Goal: Find specific page/section: Find specific page/section

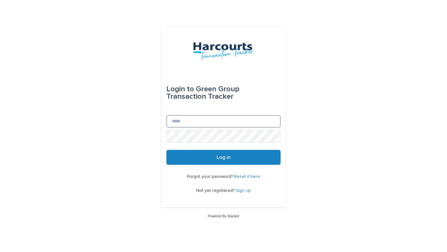
type input "**********"
click at [226, 156] on span "Log in" at bounding box center [224, 157] width 14 height 5
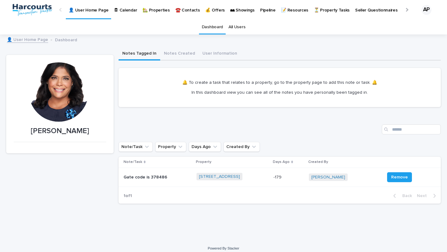
click at [151, 12] on p "🏡 Properties" at bounding box center [156, 6] width 27 height 13
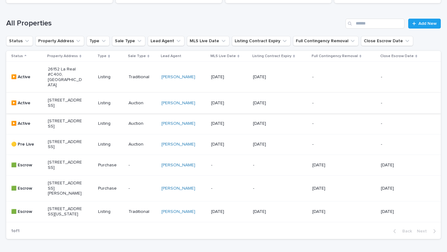
scroll to position [101, 0]
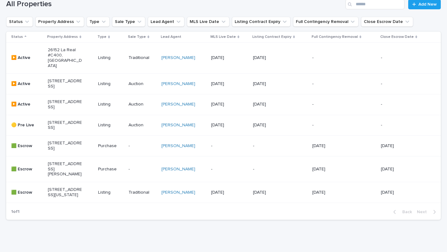
click at [60, 151] on p "30872 Paseo El Marmol, San Juan Capistrano, CA 92675" at bounding box center [65, 146] width 34 height 11
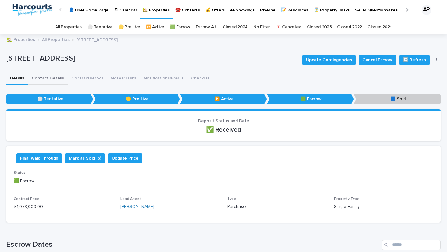
click at [57, 78] on button "Contact Details" at bounding box center [48, 78] width 40 height 13
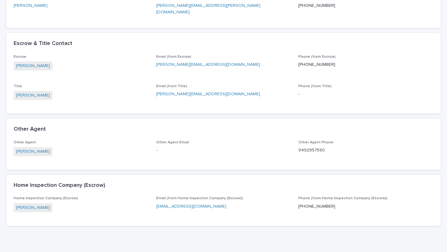
scroll to position [173, 0]
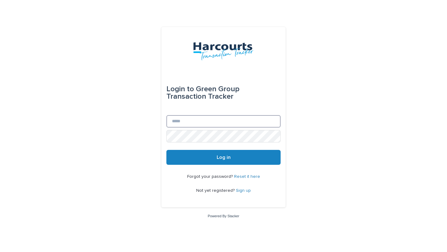
type input "**********"
click at [241, 162] on button "Log in" at bounding box center [224, 157] width 114 height 15
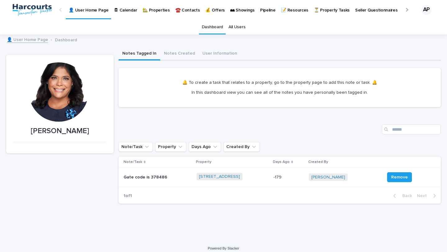
click at [149, 11] on p "🏡 Properties" at bounding box center [156, 6] width 27 height 13
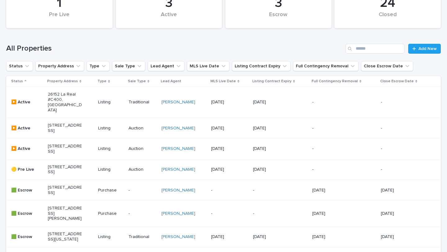
scroll to position [105, 0]
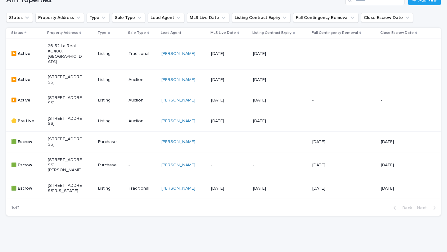
click at [67, 147] on p "30872 Paseo El Marmol, San Juan Capistrano, CA 92675" at bounding box center [65, 142] width 34 height 11
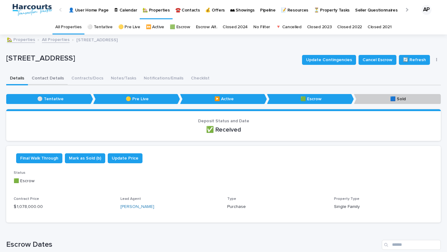
click at [60, 79] on button "Contact Details" at bounding box center [48, 78] width 40 height 13
